Goal: Task Accomplishment & Management: Manage account settings

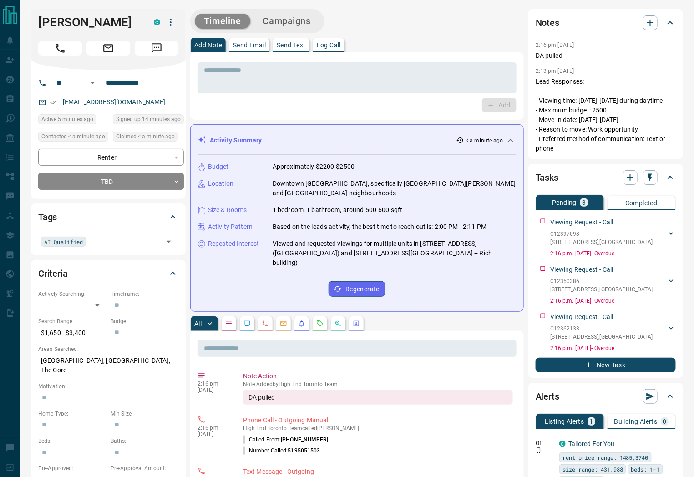
click at [460, 47] on div "Add Note Send Email Send Text Log Call" at bounding box center [356, 45] width 333 height 15
click at [457, 86] on textarea at bounding box center [357, 77] width 306 height 23
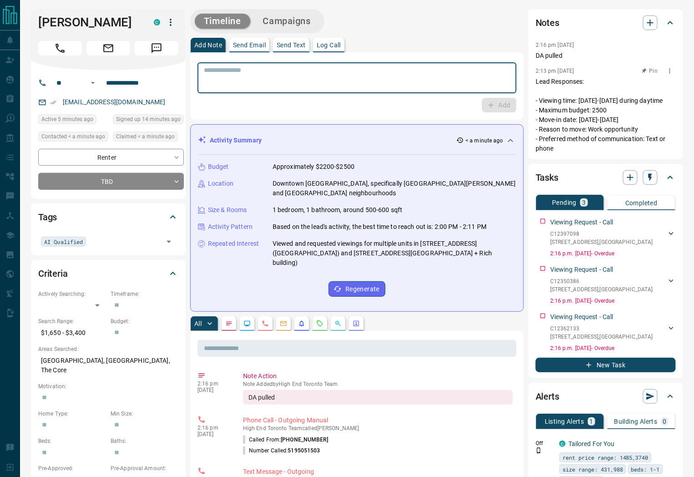
click at [578, 110] on p "Lead Responses: - Viewing time: [DATE]-[DATE] during daytime - Maximum budget: …" at bounding box center [605, 115] width 140 height 76
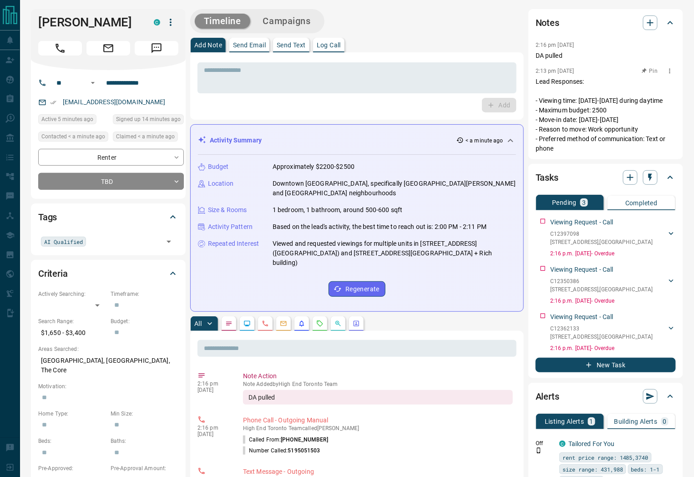
click at [579, 101] on p "Lead Responses: - Viewing time: [DATE]-[DATE] during daytime - Maximum budget: …" at bounding box center [605, 115] width 140 height 76
drag, startPoint x: 579, startPoint y: 99, endPoint x: 671, endPoint y: 96, distance: 91.9
click at [671, 96] on p "Lead Responses: - Viewing time: [DATE]-[DATE] during daytime - Maximum budget: …" at bounding box center [605, 115] width 140 height 76
click at [588, 114] on p "Lead Responses: - Viewing time: [DATE]-[DATE] during daytime - Maximum budget: …" at bounding box center [605, 115] width 140 height 76
drag, startPoint x: 582, startPoint y: 100, endPoint x: 661, endPoint y: 99, distance: 79.1
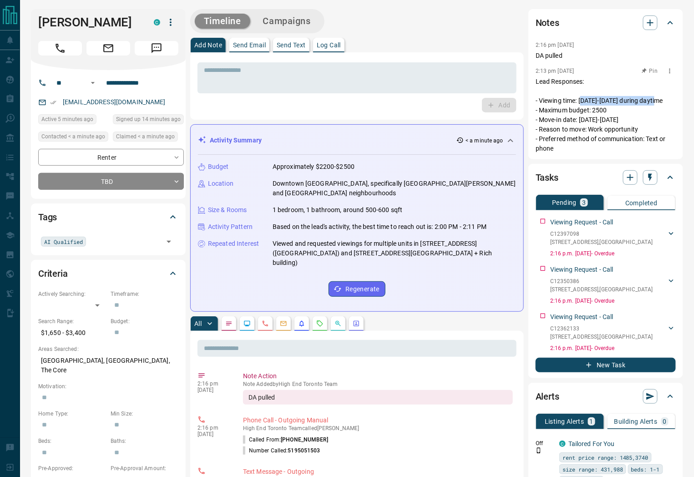
click at [661, 99] on p "Lead Responses: - Viewing time: [DATE]-[DATE] during daytime - Maximum budget: …" at bounding box center [605, 115] width 140 height 76
drag, startPoint x: 594, startPoint y: 111, endPoint x: 605, endPoint y: 110, distance: 11.4
click at [605, 110] on p "Lead Responses: - Viewing time: [DATE]-[DATE] during daytime - Maximum budget: …" at bounding box center [605, 115] width 140 height 76
click at [597, 122] on p "Lead Responses: - Viewing time: [DATE]-[DATE] during daytime - Maximum budget: …" at bounding box center [605, 115] width 140 height 76
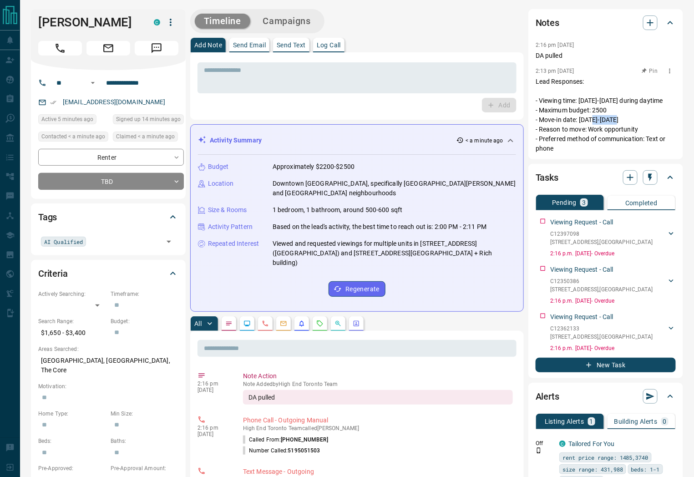
drag, startPoint x: 588, startPoint y: 121, endPoint x: 610, endPoint y: 120, distance: 22.3
click at [610, 120] on p "Lead Responses: - Viewing time: [DATE]-[DATE] during daytime - Maximum budget: …" at bounding box center [605, 115] width 140 height 76
click at [602, 133] on p "Lead Responses: - Viewing time: [DATE]-[DATE] during daytime - Maximum budget: …" at bounding box center [605, 115] width 140 height 76
click at [246, 89] on div "* ​" at bounding box center [356, 77] width 319 height 31
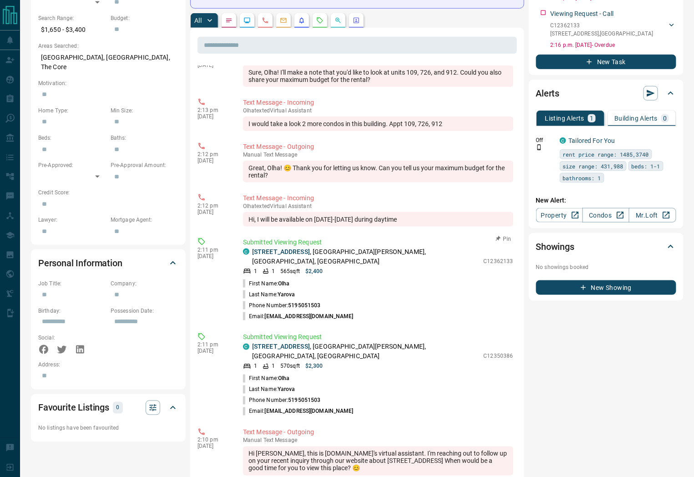
scroll to position [1212, 0]
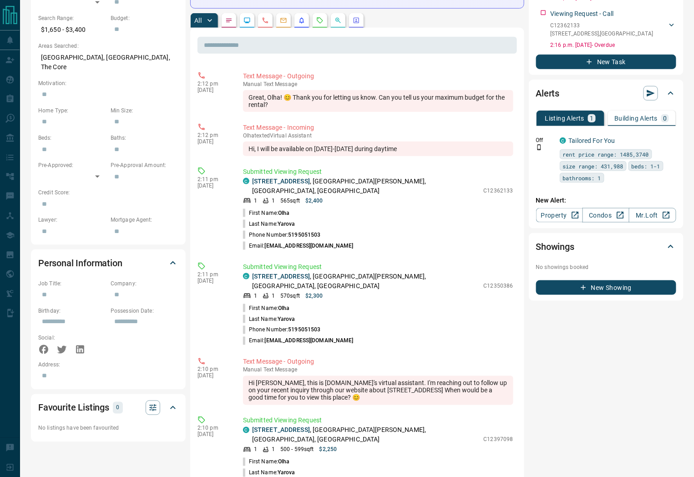
drag, startPoint x: 390, startPoint y: 56, endPoint x: 448, endPoint y: 60, distance: 58.3
click at [448, 60] on div "I would take a look 2 more condos in this building. Appt 109, 726, 912" at bounding box center [378, 53] width 270 height 15
copy div "Appt 109, 726, 912"
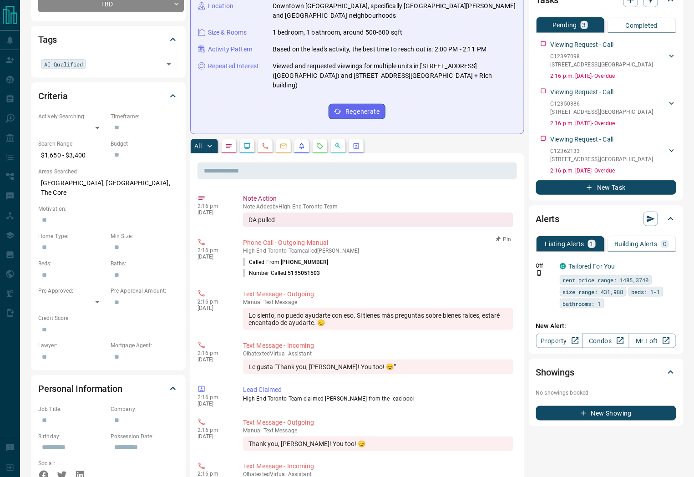
scroll to position [0, 0]
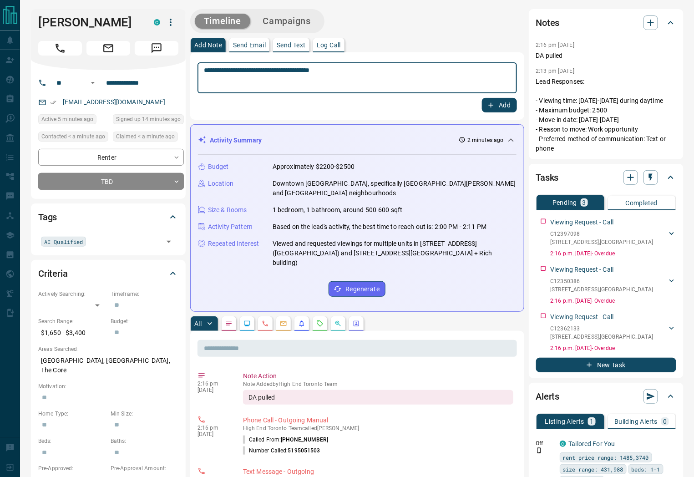
drag, startPoint x: 336, startPoint y: 71, endPoint x: 331, endPoint y: 74, distance: 5.6
click at [331, 74] on textarea "**********" at bounding box center [357, 77] width 307 height 23
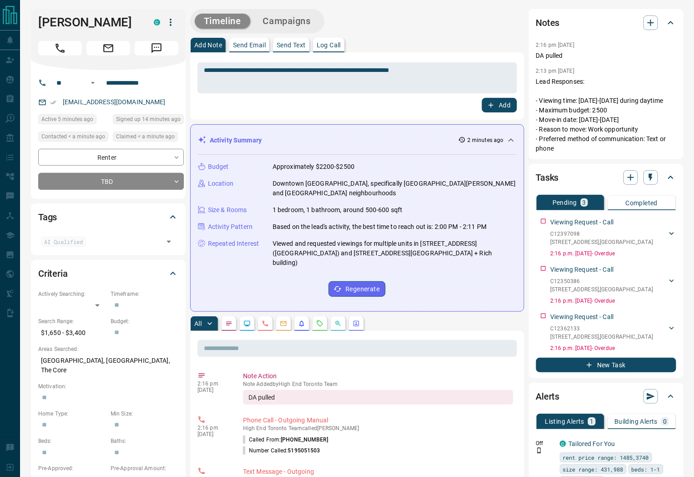
click at [444, 61] on div "**********" at bounding box center [356, 77] width 319 height 34
click at [444, 74] on textarea "**********" at bounding box center [357, 77] width 307 height 23
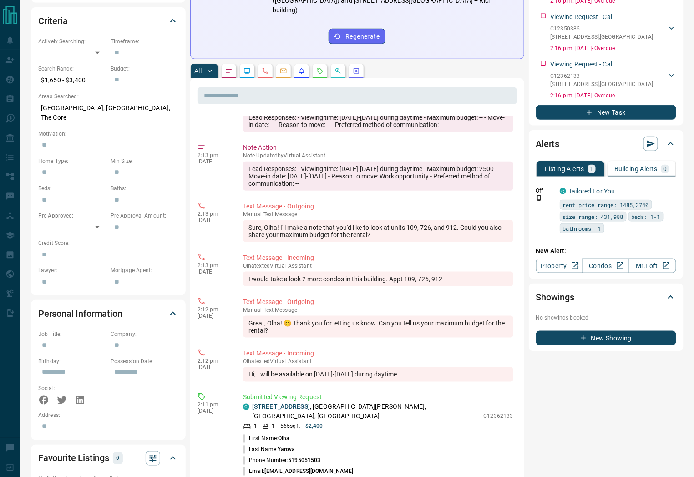
scroll to position [1010, 0]
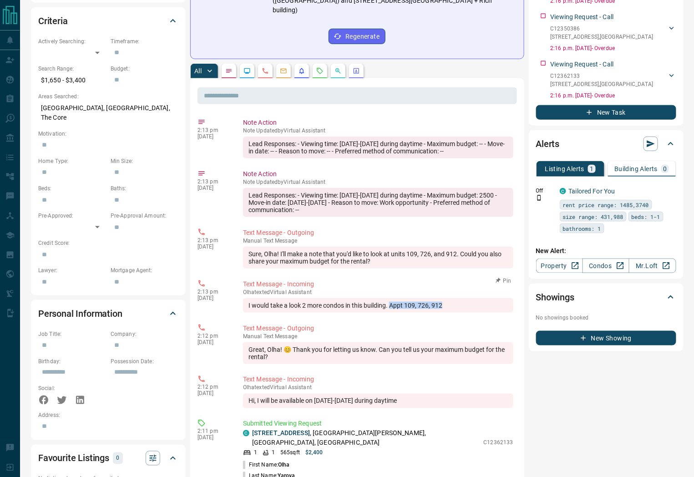
drag, startPoint x: 390, startPoint y: 307, endPoint x: 440, endPoint y: 310, distance: 50.6
click at [445, 307] on div "I would take a look 2 more condos in this building. Appt 109, 726, 912" at bounding box center [378, 305] width 270 height 15
copy div "Appt 109, 726, 912"
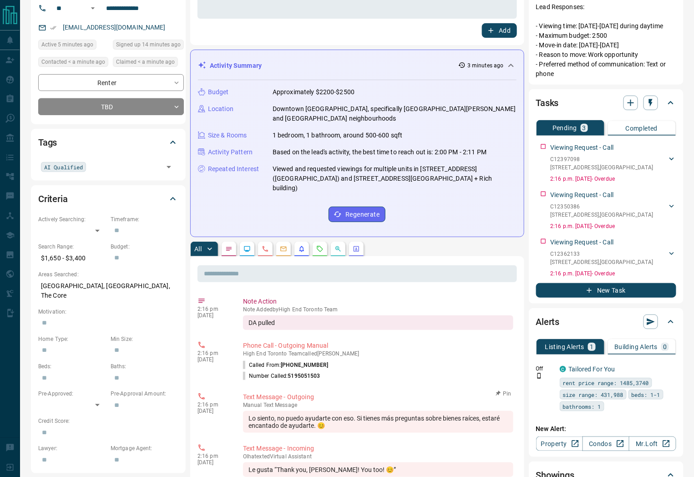
scroll to position [0, 0]
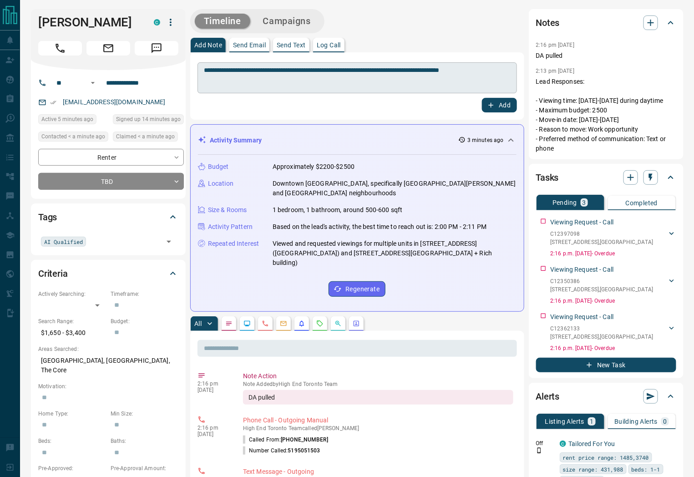
click at [497, 72] on textarea "**********" at bounding box center [357, 77] width 307 height 23
click at [351, 79] on textarea "**********" at bounding box center [357, 77] width 307 height 23
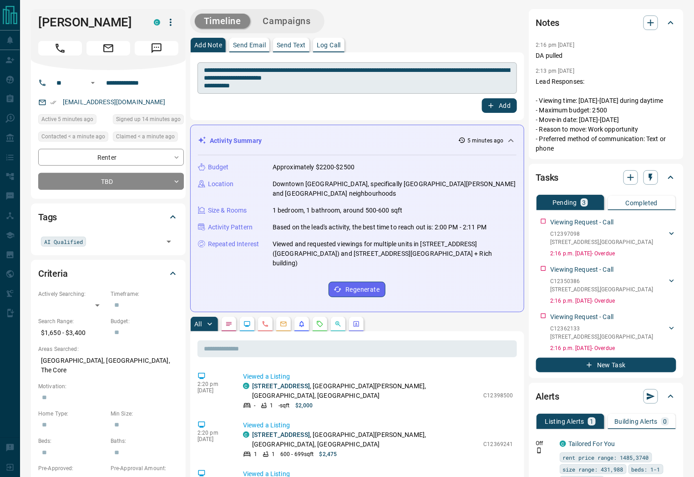
click at [250, 90] on div "**********" at bounding box center [356, 77] width 319 height 31
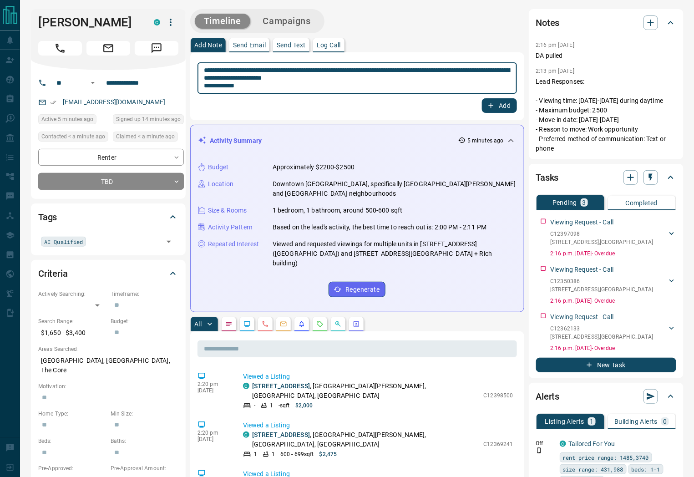
type textarea "**********"
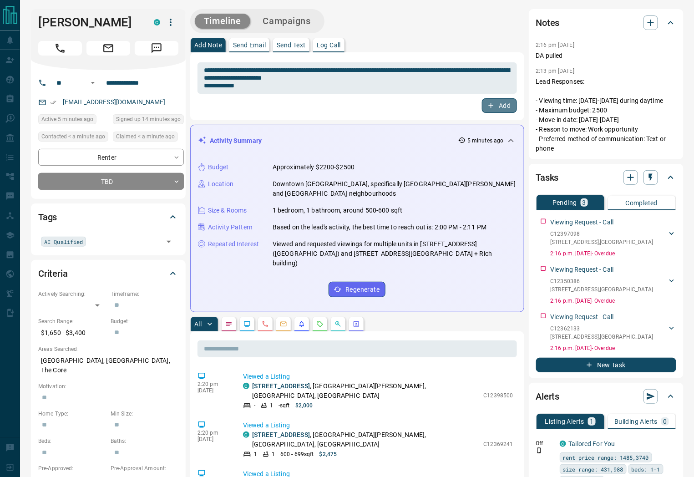
click at [494, 106] on icon "button" at bounding box center [491, 105] width 8 height 8
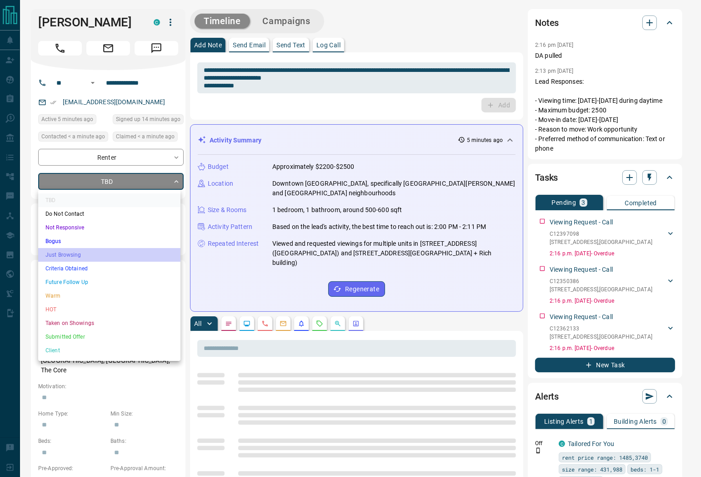
click at [81, 251] on li "Just Browsing" at bounding box center [109, 255] width 142 height 14
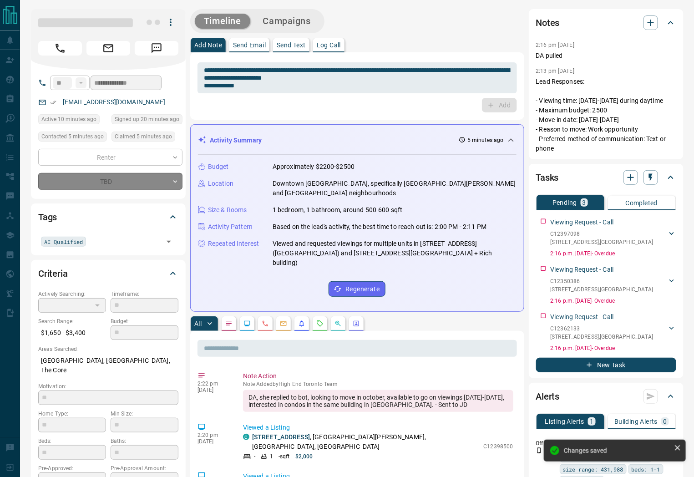
type input "*"
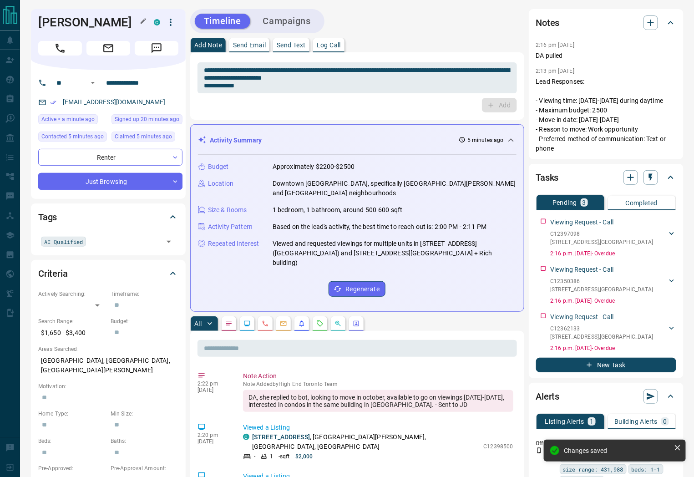
click at [85, 20] on h1 "[PERSON_NAME]" at bounding box center [89, 22] width 102 height 15
copy div "[PERSON_NAME] C"
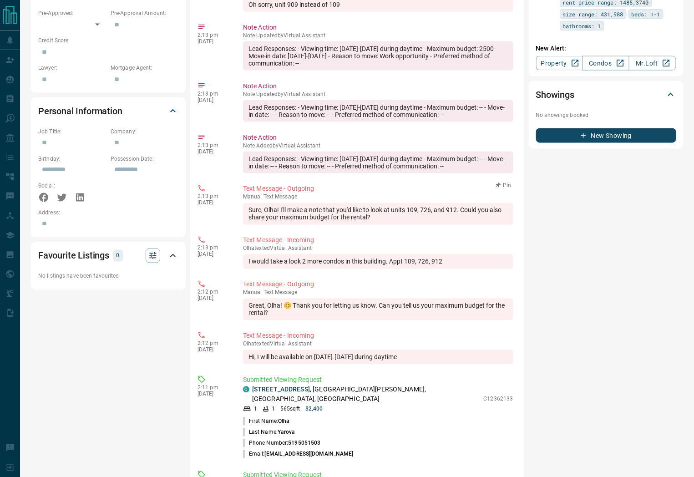
scroll to position [1503, 0]
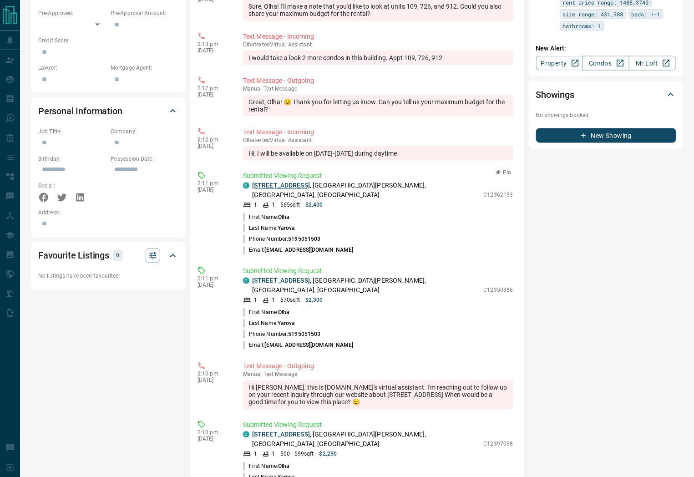
drag, startPoint x: 282, startPoint y: 135, endPoint x: 283, endPoint y: 162, distance: 26.8
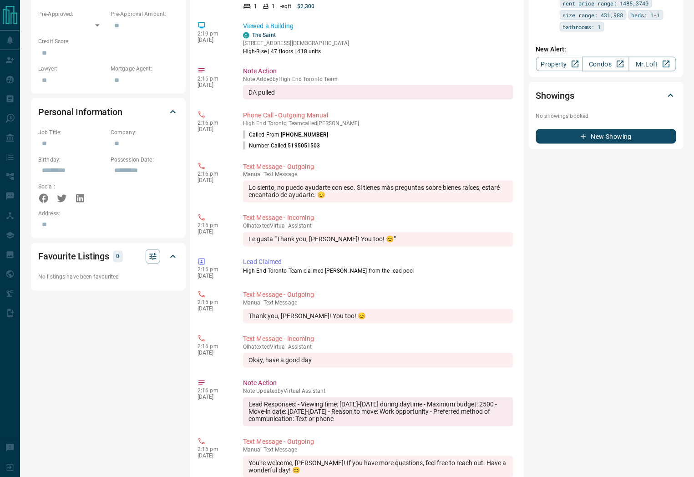
scroll to position [0, 0]
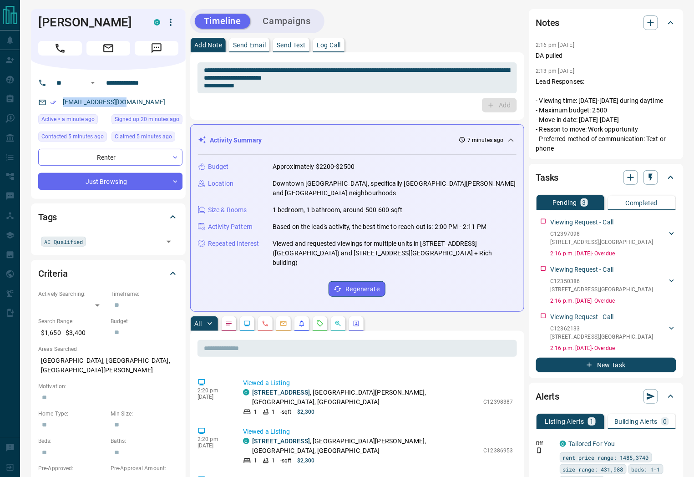
copy link "[EMAIL_ADDRESS][DOMAIN_NAME]"
drag, startPoint x: 128, startPoint y: 101, endPoint x: 65, endPoint y: 107, distance: 63.5
click at [65, 107] on div "[EMAIL_ADDRESS][DOMAIN_NAME]" at bounding box center [110, 102] width 144 height 15
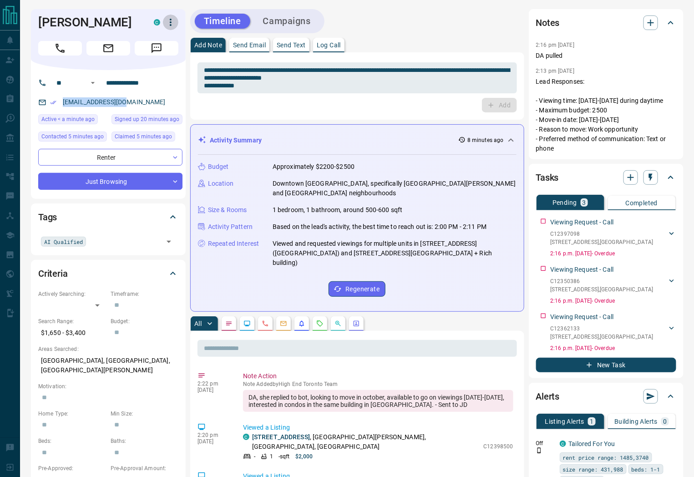
click at [174, 23] on icon "button" at bounding box center [170, 22] width 11 height 11
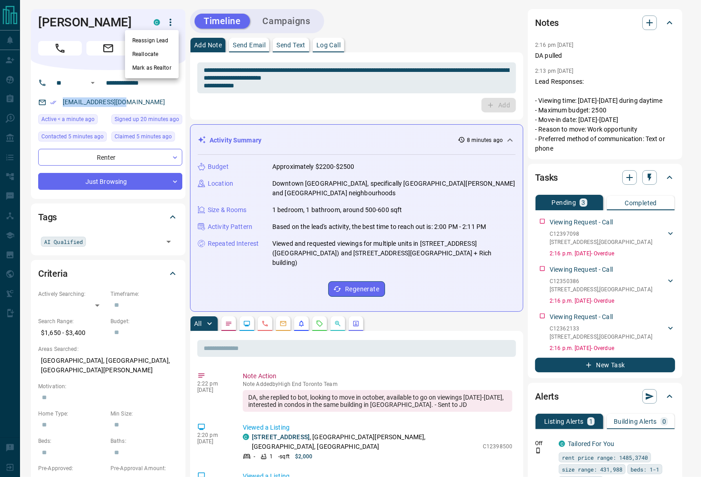
click at [156, 44] on li "Reassign Lead" at bounding box center [152, 41] width 54 height 14
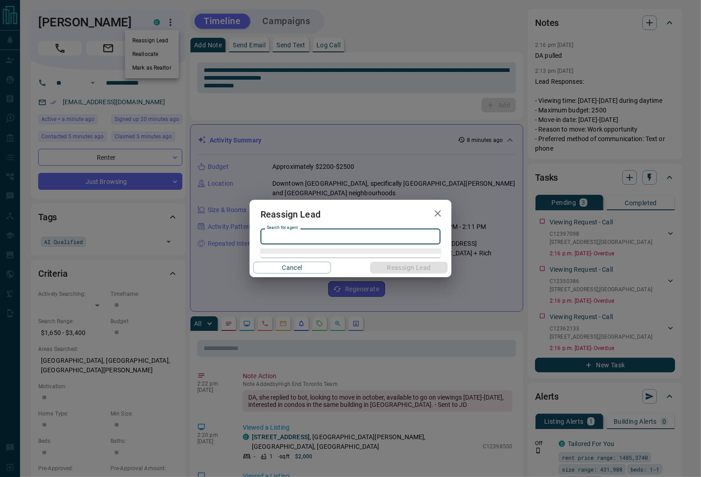
click at [315, 239] on input "Search for agent" at bounding box center [349, 236] width 173 height 10
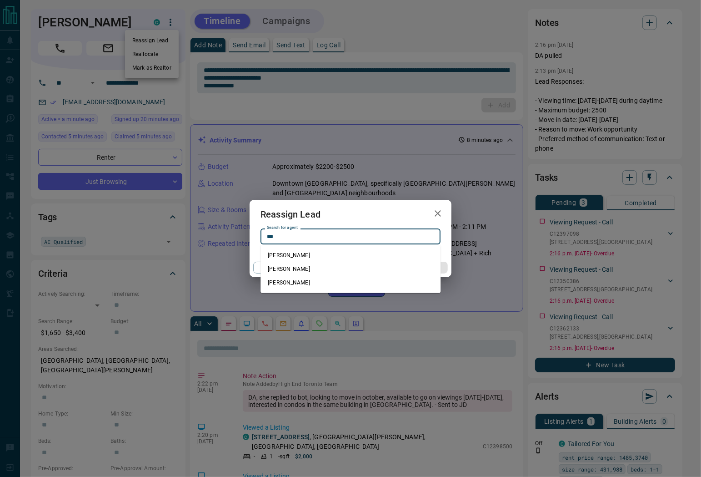
click at [297, 265] on li "[PERSON_NAME]" at bounding box center [351, 269] width 180 height 14
type input "********"
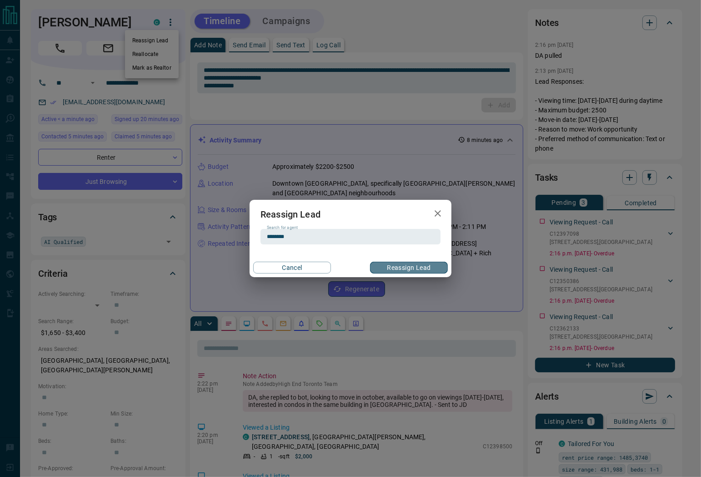
click at [392, 264] on button "Reassign Lead" at bounding box center [409, 267] width 78 height 12
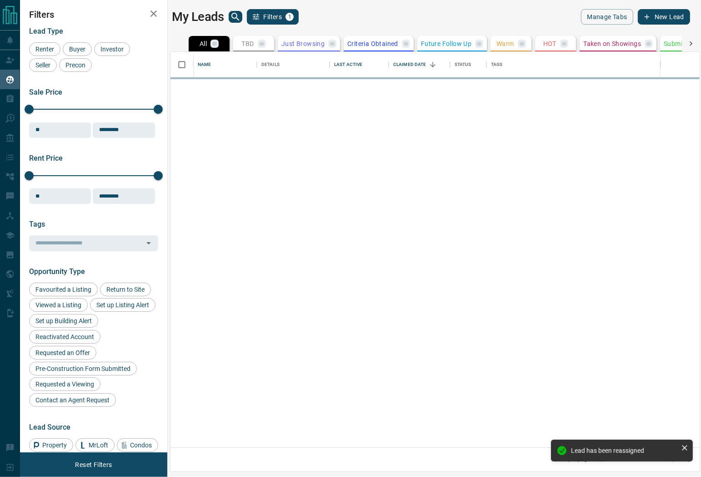
scroll to position [387, 521]
